Goal: Use online tool/utility: Use online tool/utility

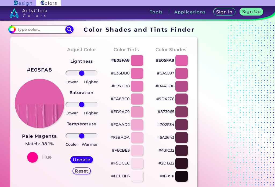
click at [11, 28] on input "#e05fa8" at bounding box center [11, 29] width 7 height 7
click at [12, 28] on input "#e05fa8" at bounding box center [11, 29] width 7 height 7
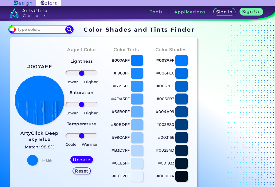
click at [135, 86] on div at bounding box center [137, 86] width 12 height 11
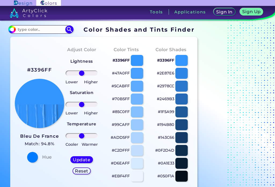
click at [183, 98] on div at bounding box center [181, 99] width 12 height 11
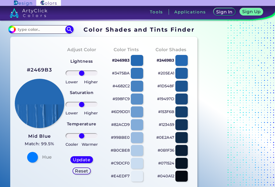
click at [9, 31] on input "#2469b3" at bounding box center [11, 29] width 7 height 7
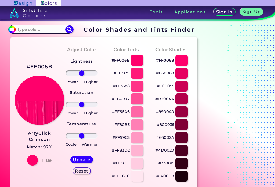
click at [11, 29] on input "#ff006b" at bounding box center [11, 29] width 7 height 7
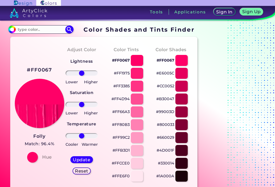
click at [135, 101] on div at bounding box center [137, 99] width 12 height 11
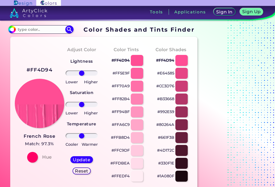
click at [186, 99] on div at bounding box center [181, 99] width 12 height 11
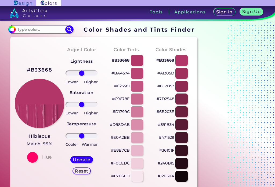
click at [186, 72] on div at bounding box center [181, 73] width 12 height 11
type input "#a1305d"
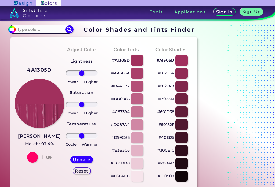
type input "67"
click at [91, 75] on input "range" at bounding box center [82, 73] width 32 height 5
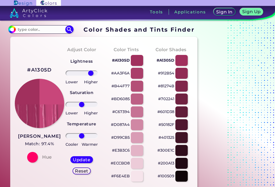
click at [79, 161] on h5 "Update" at bounding box center [82, 160] width 16 height 4
type input "#c8467a"
type input "0"
